Goal: Find specific page/section

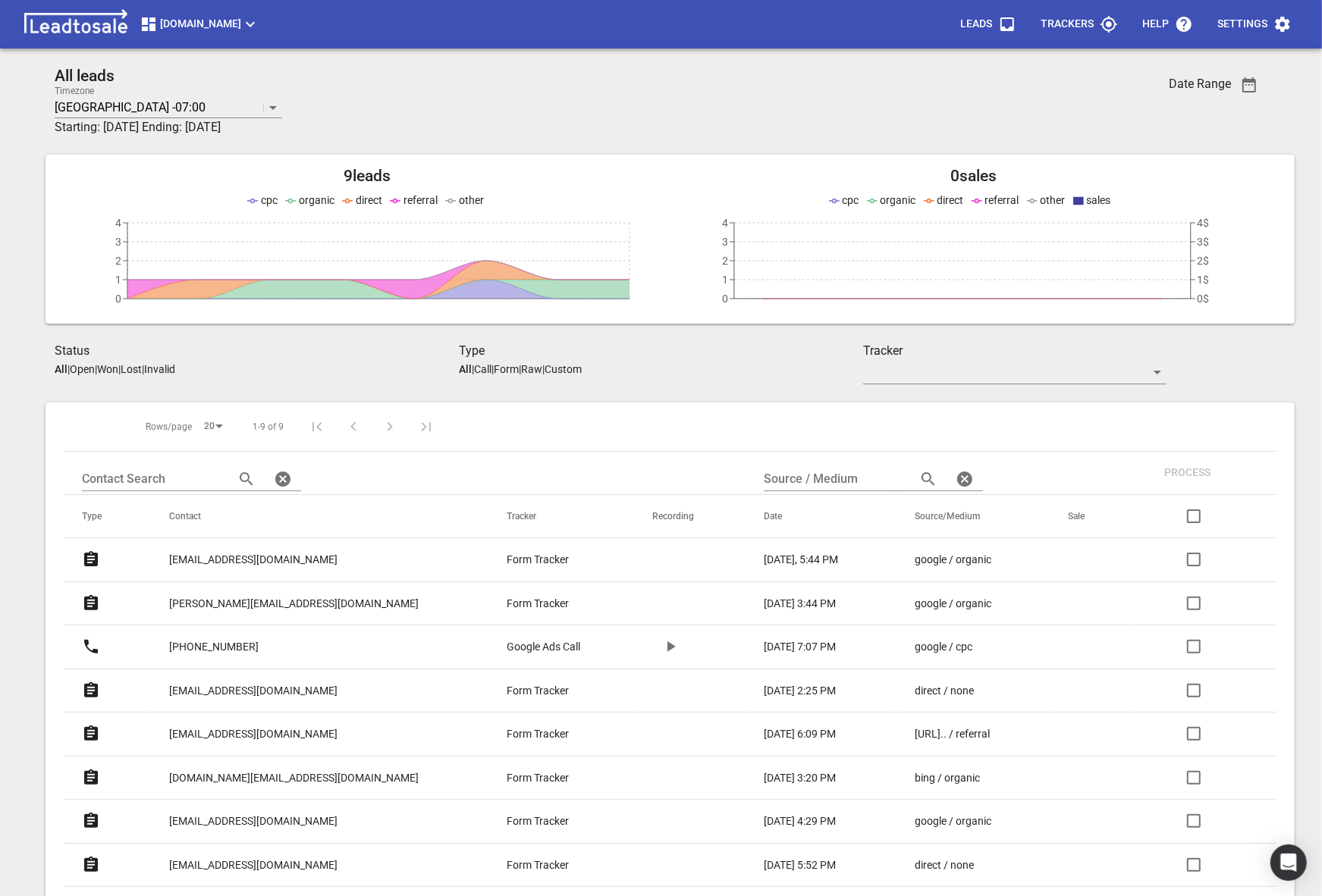
scroll to position [96, 0]
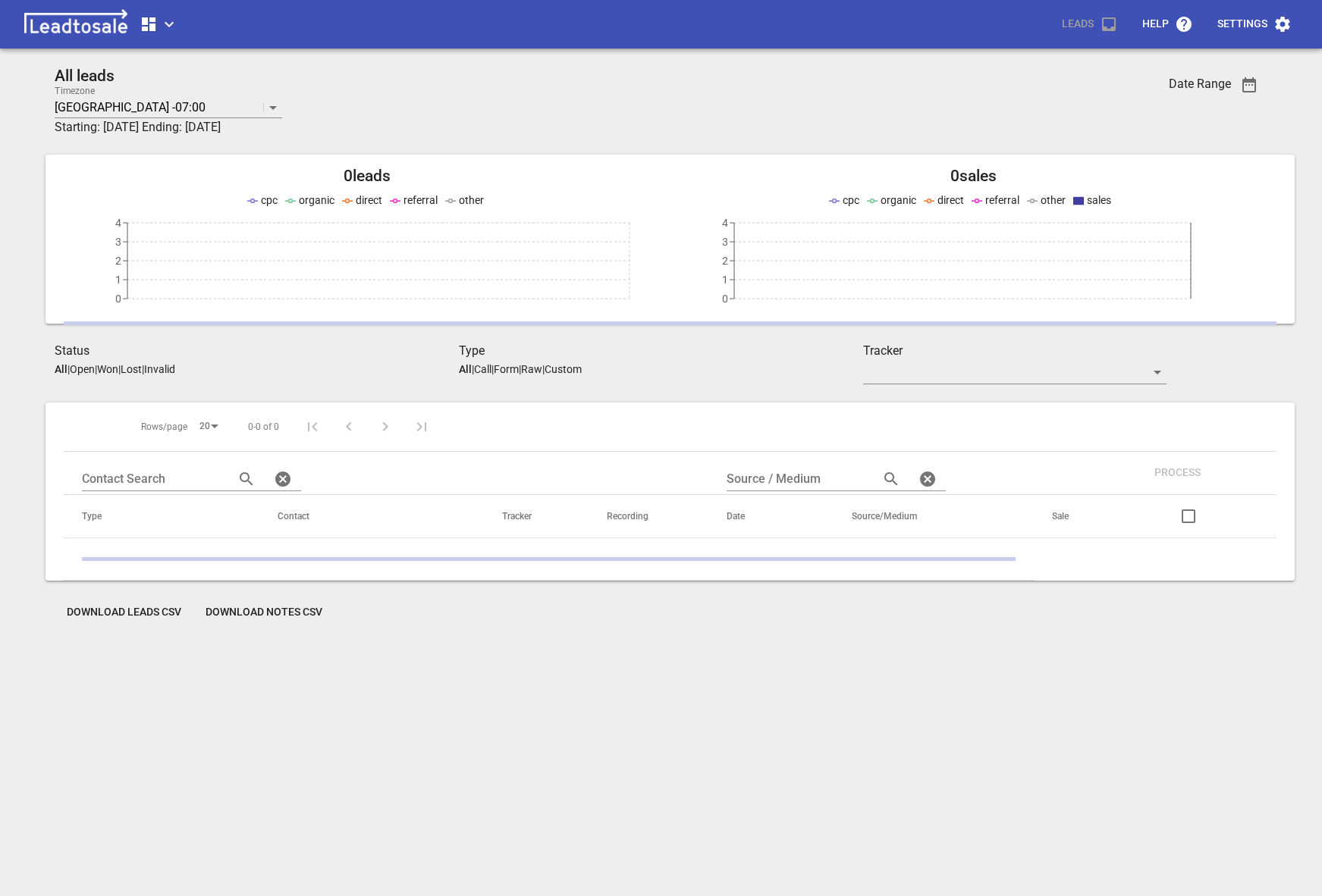
scroll to position [66, 0]
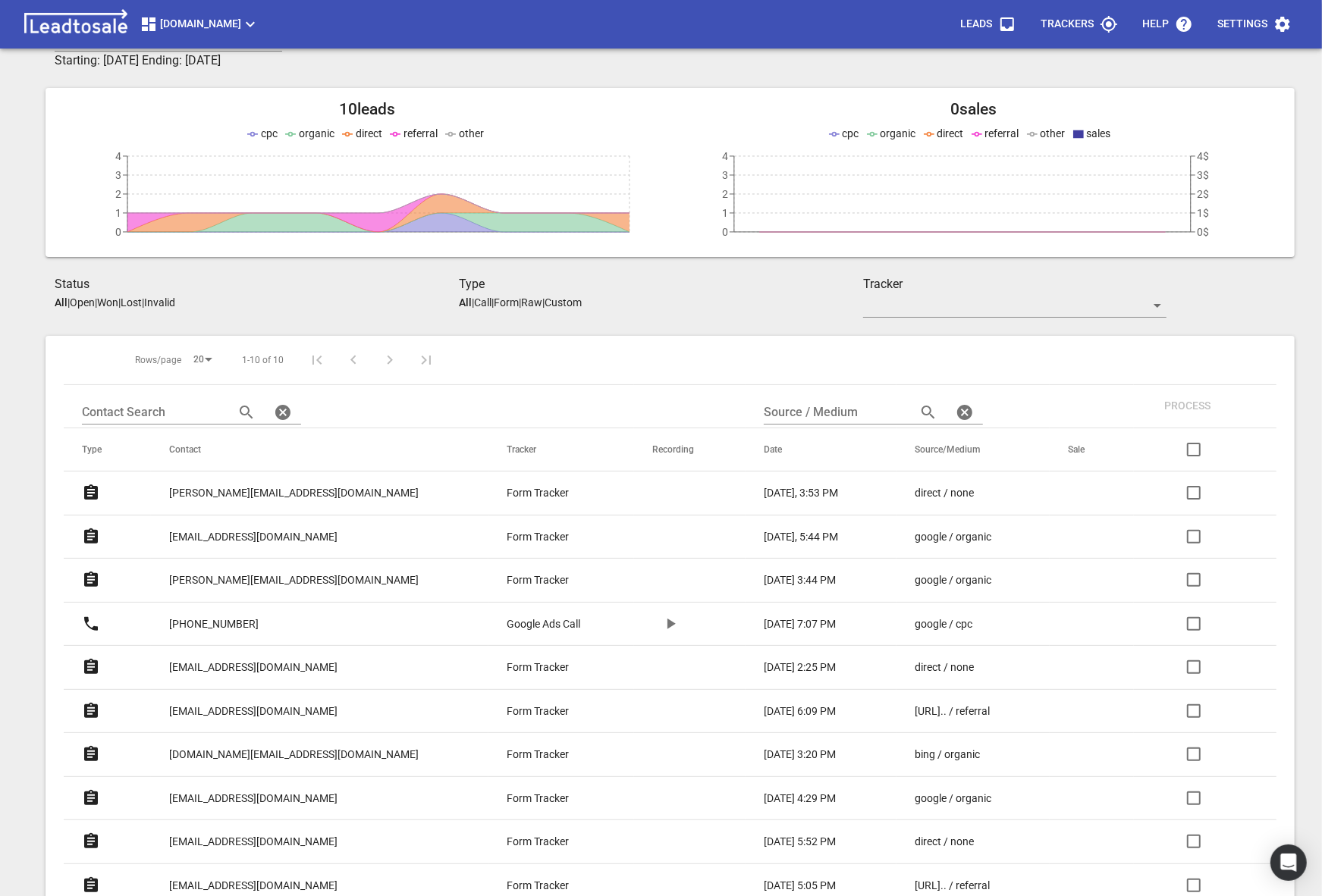
click at [204, 496] on p "esther@streamline.kiwi" at bounding box center [294, 494] width 249 height 16
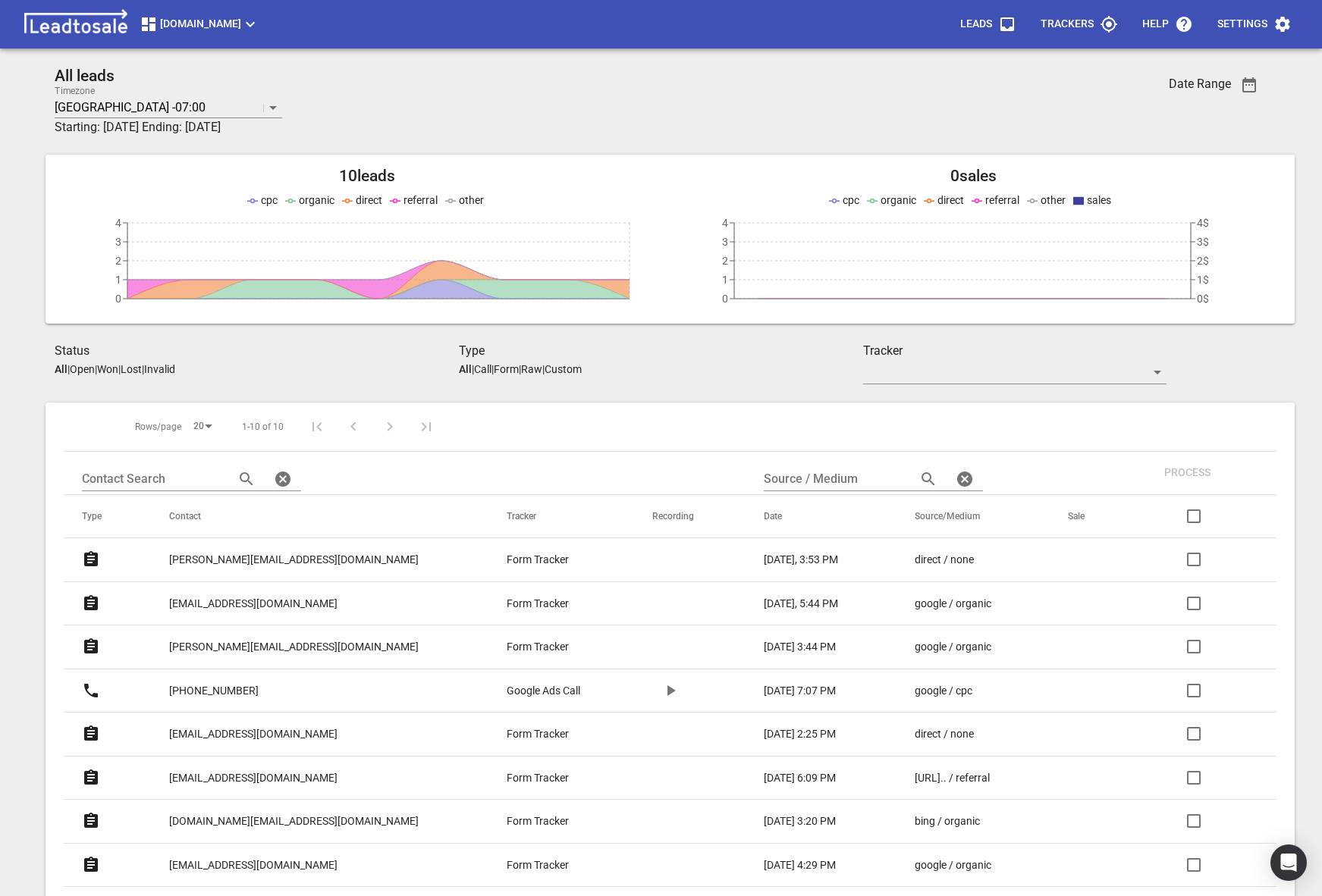
scroll to position [66, 0]
